Goal: Task Accomplishment & Management: Use online tool/utility

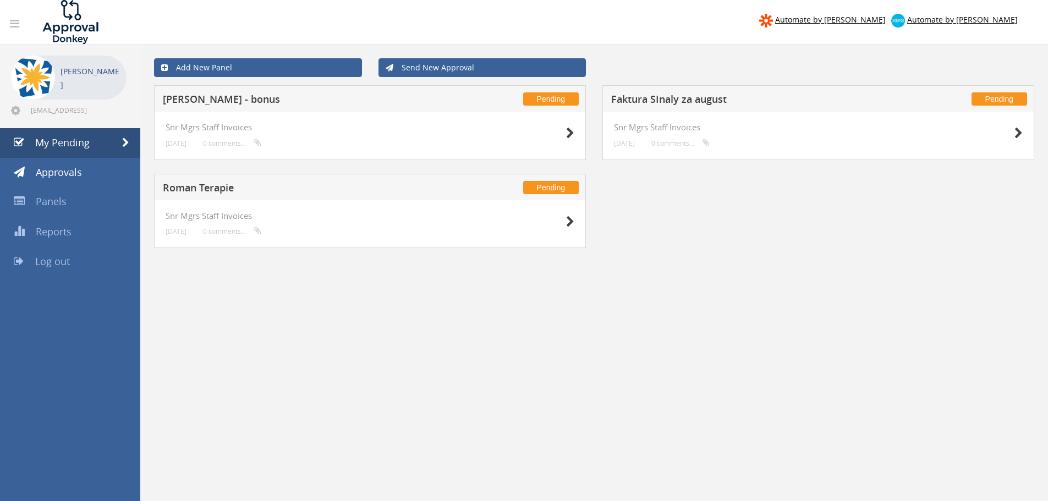
click at [633, 95] on h5 "Faktura SInaly za august" at bounding box center [756, 101] width 290 height 14
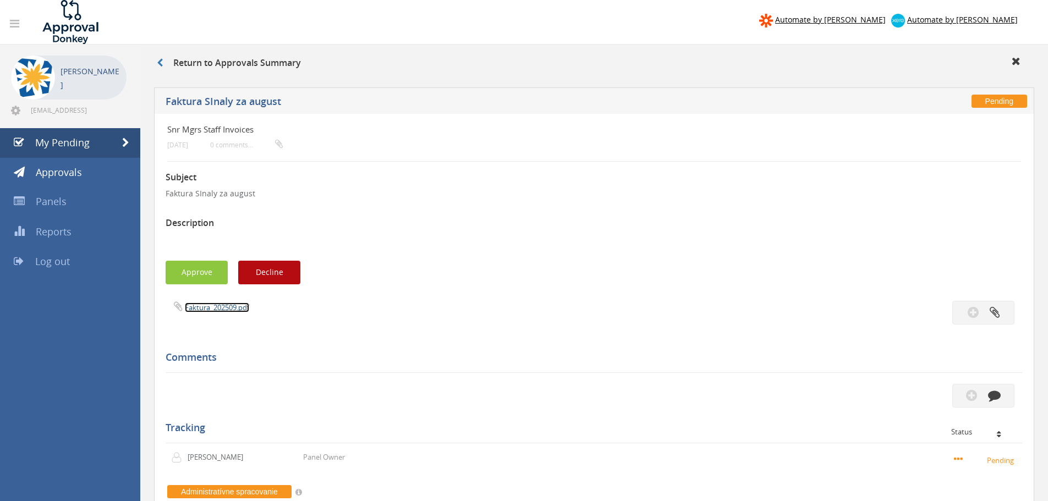
click at [203, 305] on link "Faktura_202509.pdf" at bounding box center [217, 307] width 64 height 10
click at [162, 63] on icon at bounding box center [160, 62] width 6 height 9
click at [158, 67] on icon at bounding box center [160, 62] width 6 height 9
click at [78, 145] on span "My Pending" at bounding box center [62, 142] width 54 height 13
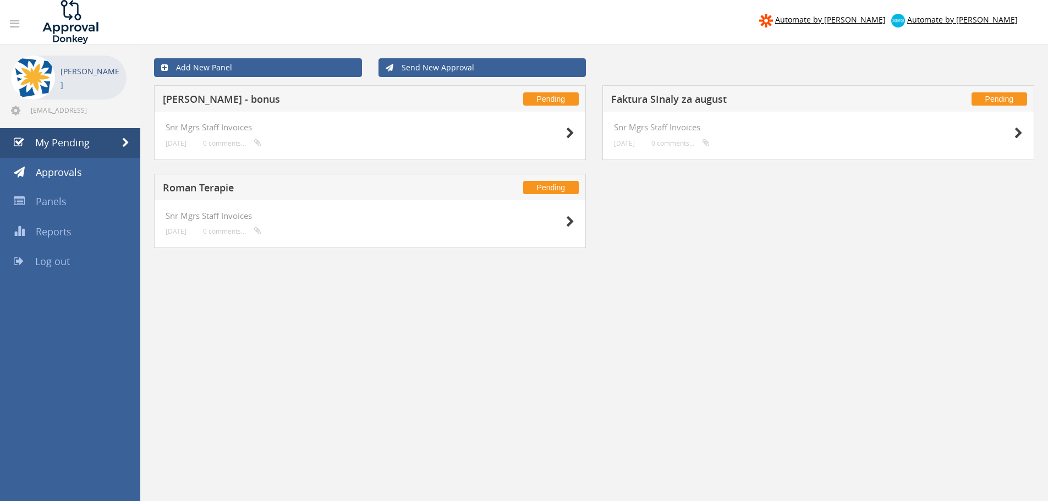
click at [216, 189] on h5 "Roman Terapie" at bounding box center [308, 190] width 290 height 14
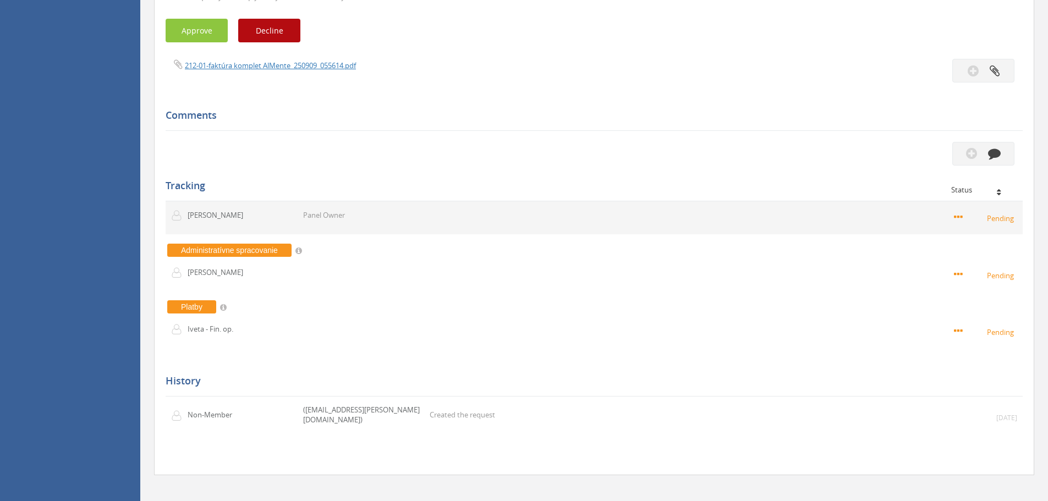
scroll to position [274, 0]
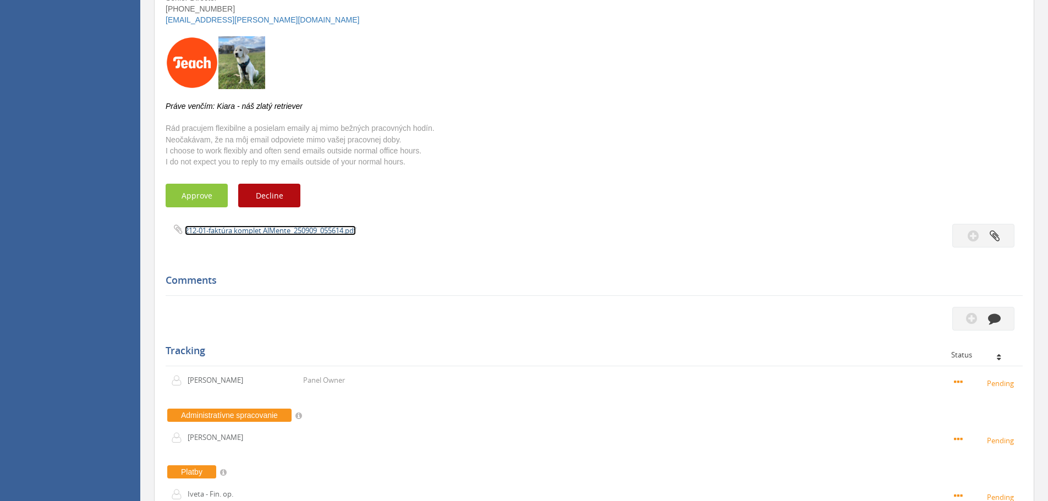
click at [261, 233] on link "212-01-faktúra komplet AlMente_250909_055614.pdf" at bounding box center [270, 230] width 171 height 10
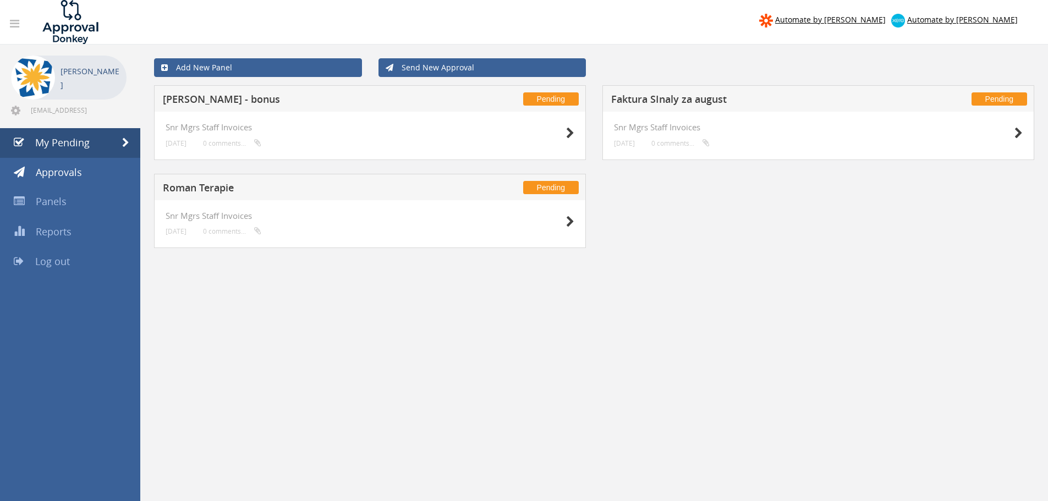
click at [230, 97] on h5 "[PERSON_NAME] - bonus" at bounding box center [308, 101] width 290 height 14
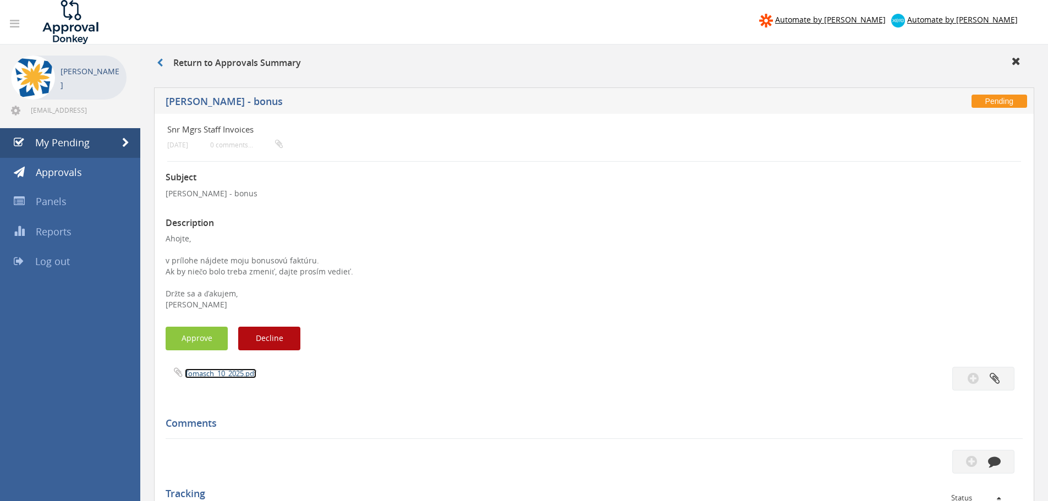
click at [208, 372] on link "Tomasch_10_2025.pdf" at bounding box center [220, 373] width 71 height 10
click at [207, 331] on button "Approve" at bounding box center [197, 339] width 62 height 24
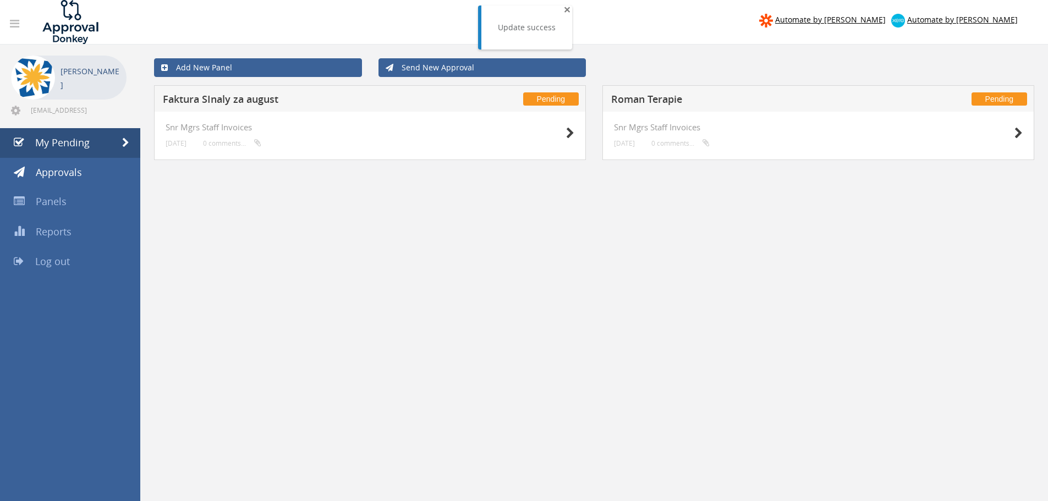
click at [564, 8] on span "×" at bounding box center [567, 9] width 7 height 15
